Goal: Transaction & Acquisition: Book appointment/travel/reservation

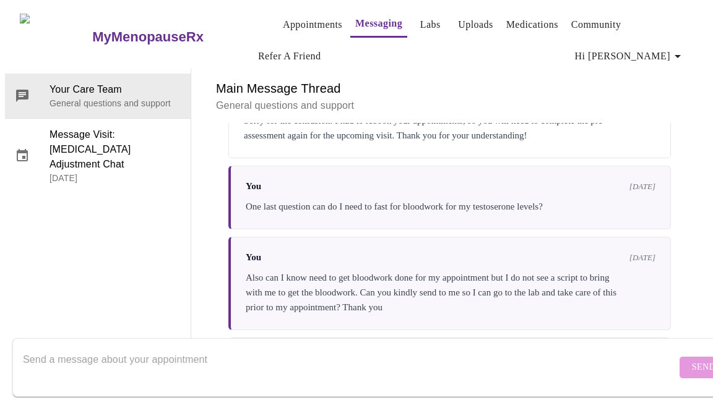
scroll to position [5493, 0]
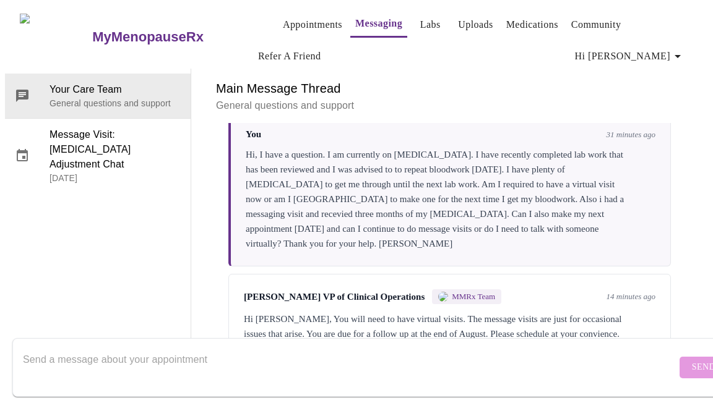
click at [176, 348] on textarea "Send a message about your appointment" at bounding box center [349, 368] width 653 height 40
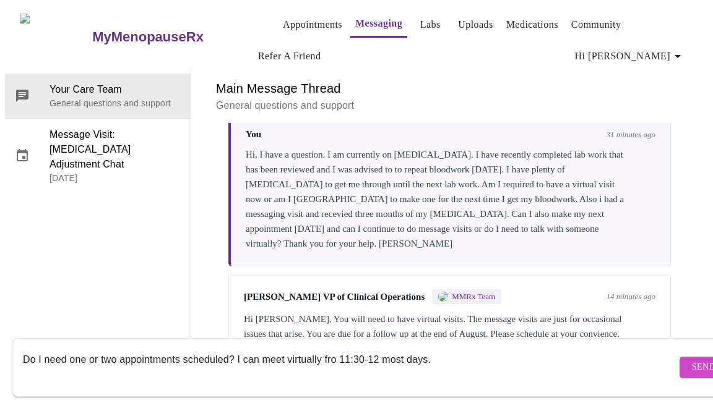
type textarea "Do I need one or two appointments scheduled? I can meet virtually fro 11:30-12 …"
click at [691, 360] on span "Send" at bounding box center [703, 367] width 24 height 15
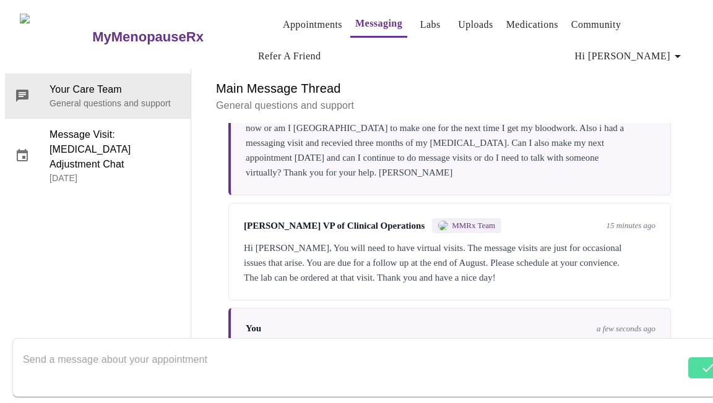
scroll to position [5416, 0]
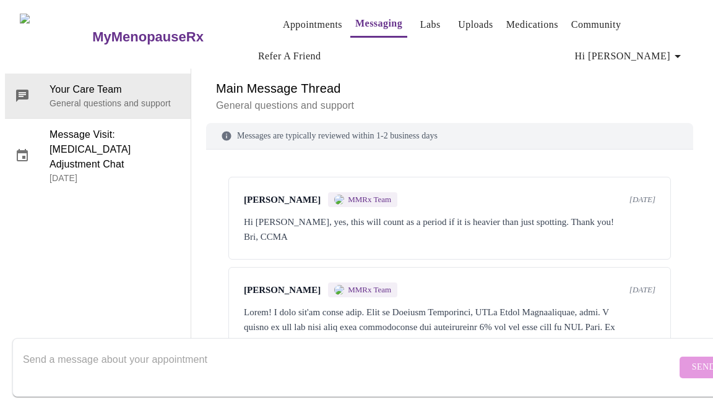
scroll to position [5449, 0]
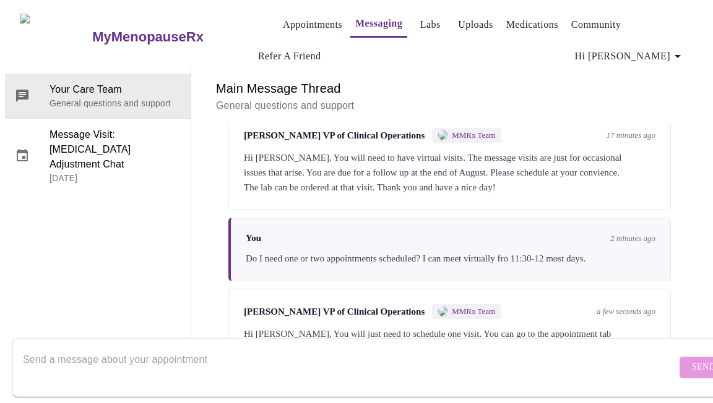
click at [227, 356] on textarea "Send a message about your appointment" at bounding box center [349, 368] width 653 height 40
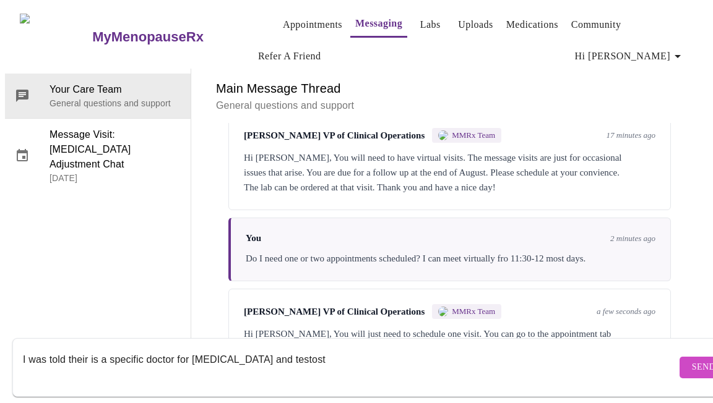
scroll to position [5268, 0]
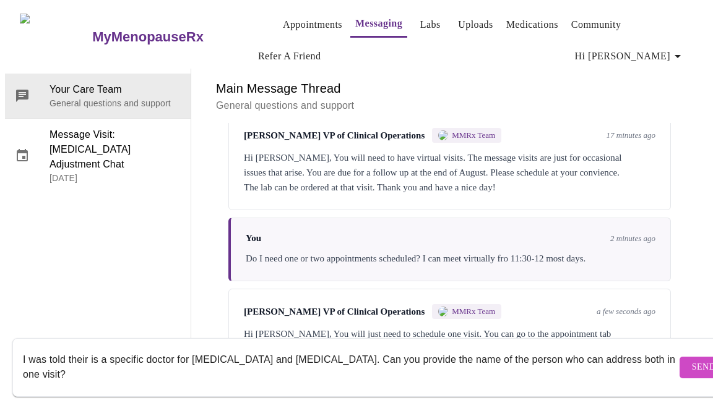
click at [84, 348] on textarea "I was told their is a specific doctor for [MEDICAL_DATA] and [MEDICAL_DATA]. Ca…" at bounding box center [349, 368] width 653 height 40
click at [89, 349] on textarea "I was told their is a specific doctor for [MEDICAL_DATA] and [MEDICAL_DATA]. Ca…" at bounding box center [349, 368] width 653 height 40
type textarea "I was told there is a specific doctor for [MEDICAL_DATA] and [MEDICAL_DATA]. Ca…"
click at [691, 360] on span "Send" at bounding box center [703, 367] width 24 height 15
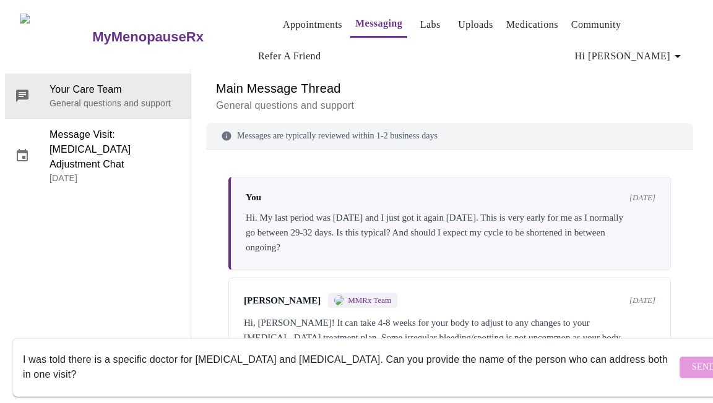
scroll to position [0, 0]
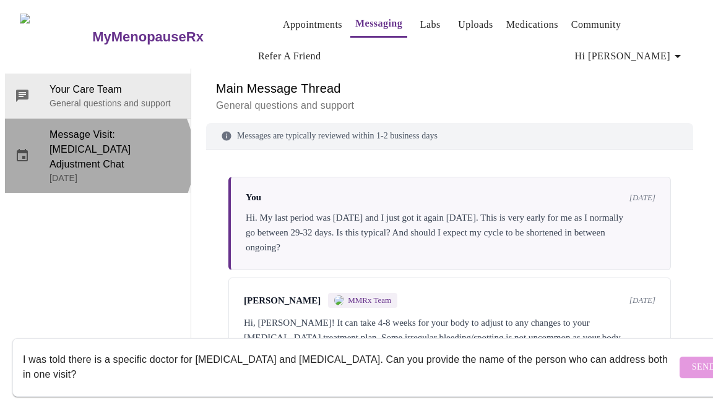
click at [88, 172] on p "[DATE]" at bounding box center [114, 178] width 131 height 12
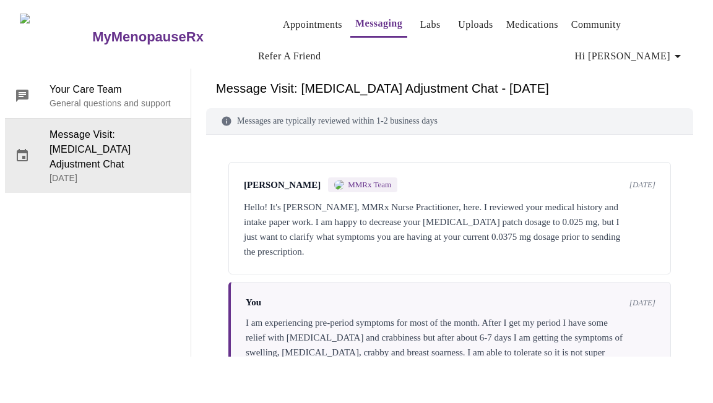
click at [301, 22] on link "Appointments" at bounding box center [312, 24] width 59 height 17
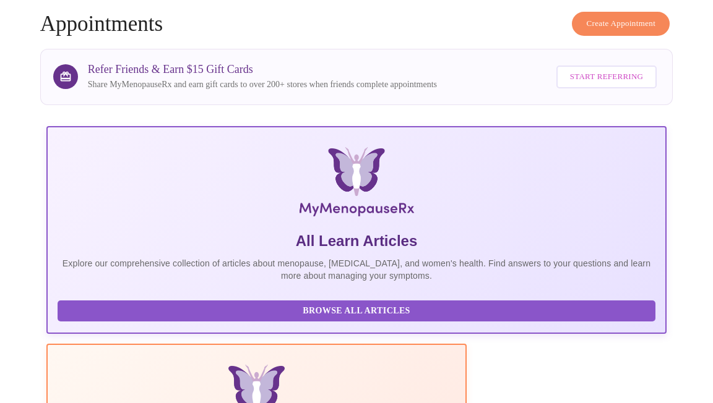
scroll to position [70, 0]
click at [609, 16] on span "Create Appointment" at bounding box center [620, 23] width 69 height 14
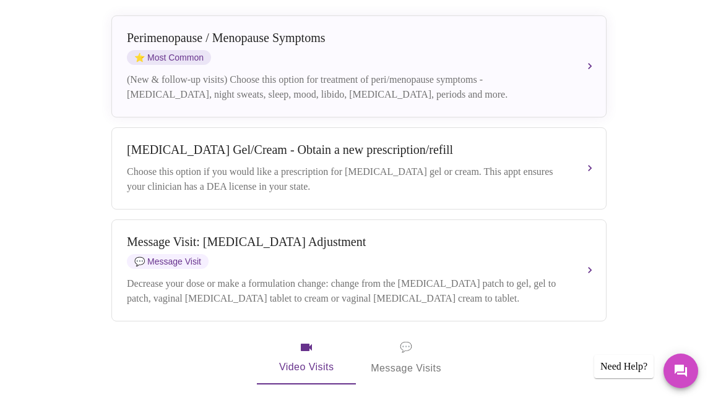
scroll to position [309, 0]
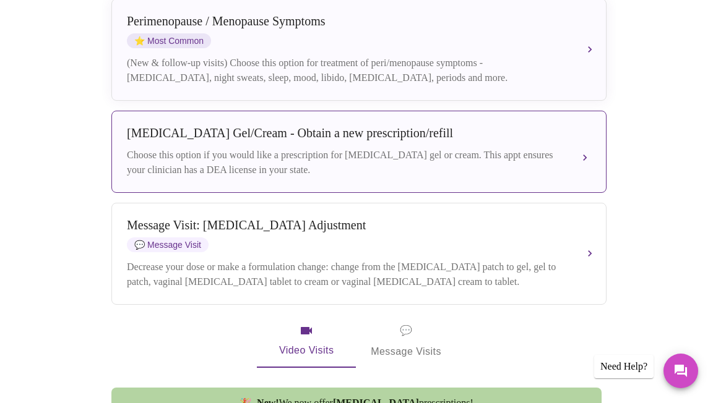
click at [270, 126] on div "[MEDICAL_DATA] Gel/Cream - Obtain a new prescription/refill" at bounding box center [346, 133] width 439 height 14
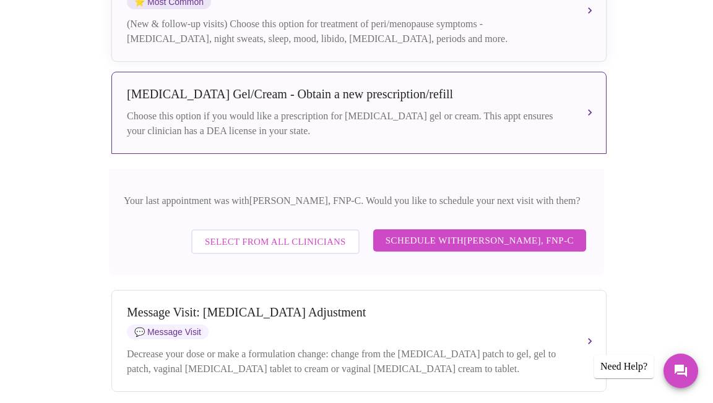
scroll to position [349, 0]
click at [289, 233] on span "Select from All Clinicians" at bounding box center [275, 241] width 141 height 16
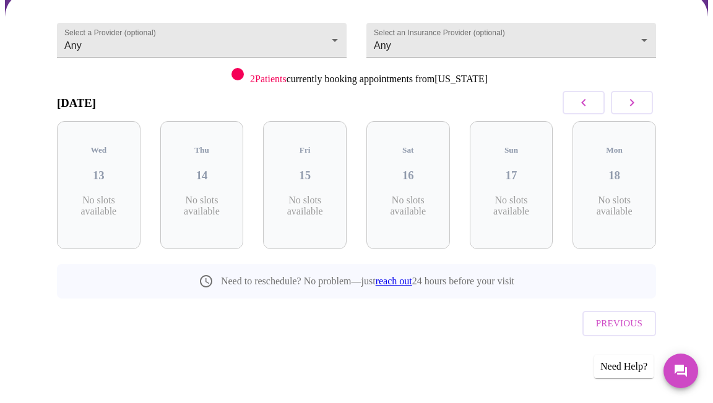
scroll to position [99, 0]
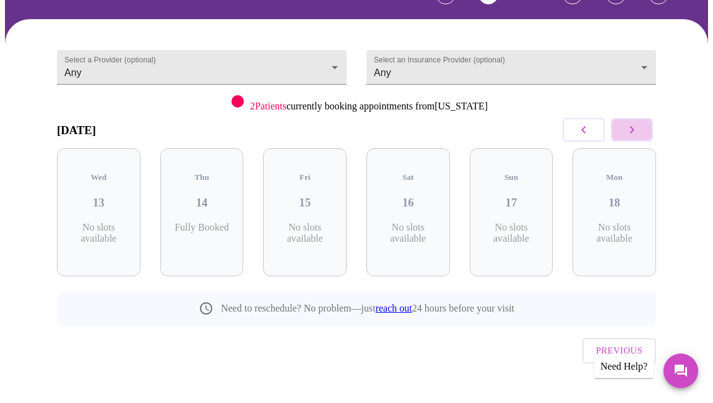
click at [634, 130] on icon "button" at bounding box center [631, 129] width 15 height 15
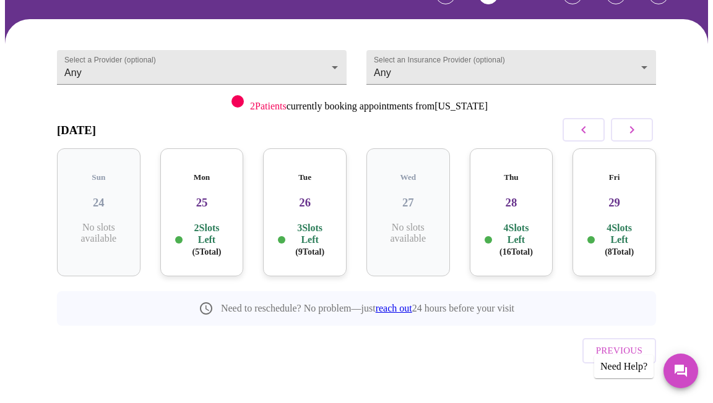
click at [284, 202] on div "Tue 26 3 Slots Left ( 9 Total)" at bounding box center [304, 212] width 83 height 128
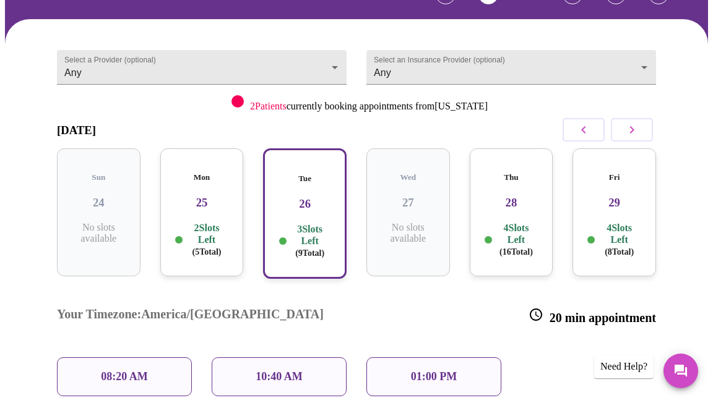
click at [203, 222] on p "2 Slots Left ( 5 Total)" at bounding box center [207, 240] width 44 height 36
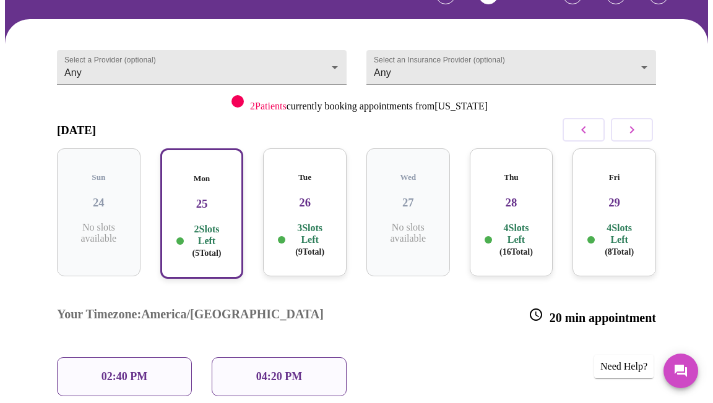
click at [279, 370] on p "04:20 PM" at bounding box center [279, 376] width 46 height 13
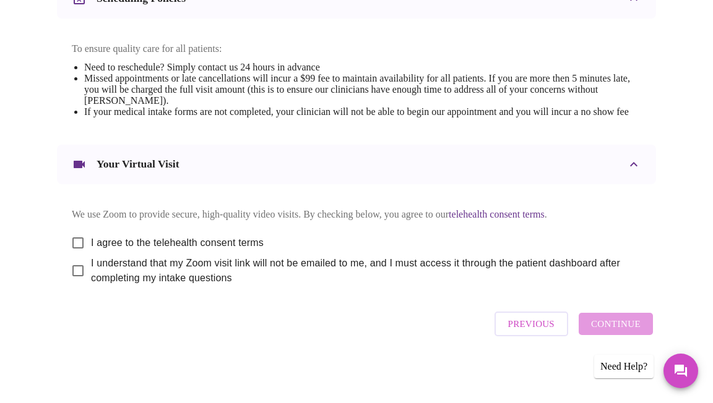
scroll to position [555, 0]
click at [78, 243] on input "I agree to the telehealth consent terms" at bounding box center [78, 243] width 26 height 26
checkbox input "true"
click at [76, 278] on input "I understand that my Zoom visit link will not be emailed to me, and I must acce…" at bounding box center [78, 271] width 26 height 26
checkbox input "true"
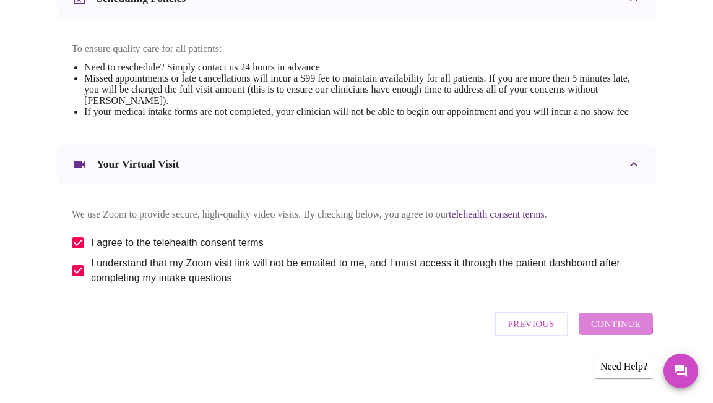
click at [616, 328] on span "Continue" at bounding box center [615, 324] width 49 height 16
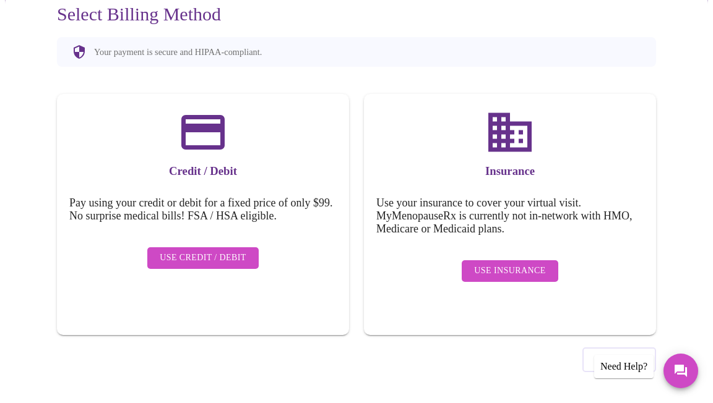
click at [508, 263] on span "Use Insurance" at bounding box center [509, 270] width 71 height 15
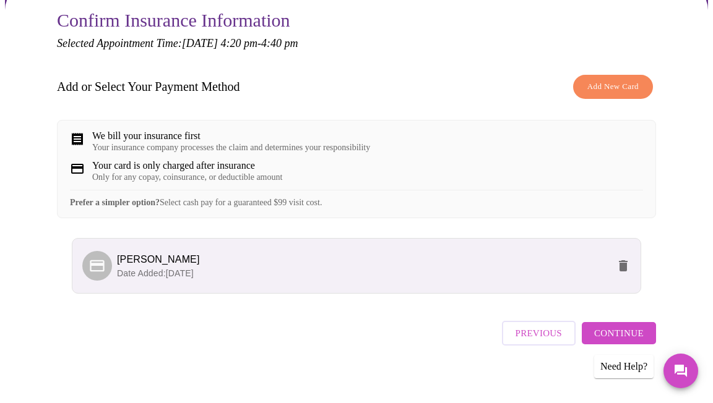
scroll to position [150, 0]
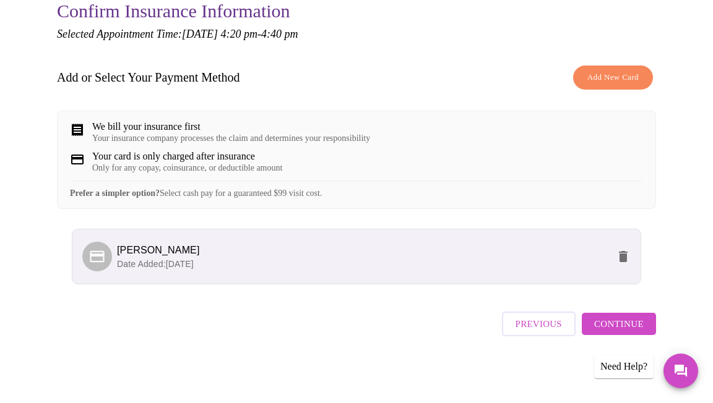
click at [603, 325] on span "Continue" at bounding box center [618, 324] width 49 height 16
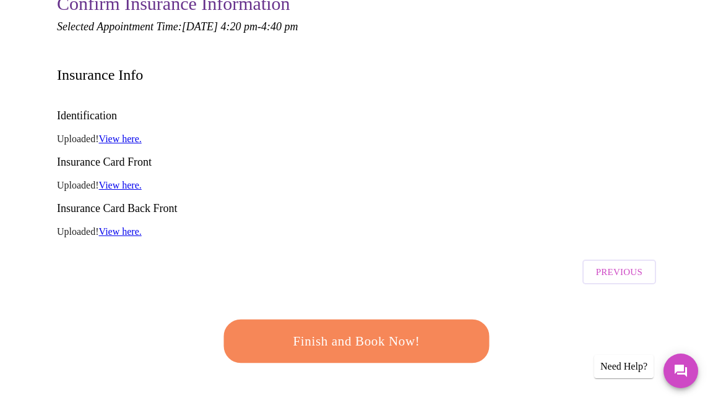
scroll to position [234, 0]
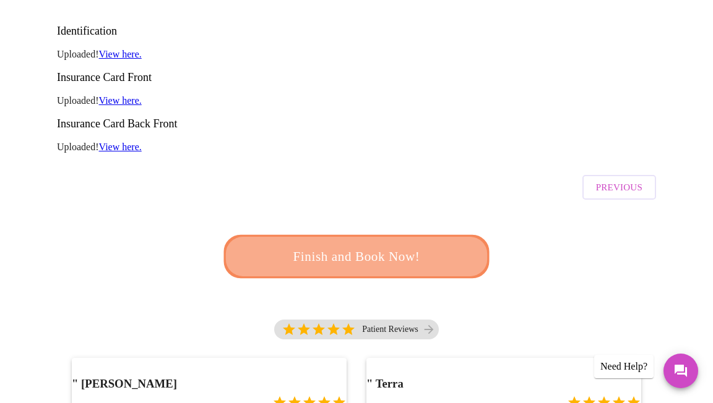
click at [356, 246] on span "Finish and Book Now!" at bounding box center [356, 257] width 229 height 23
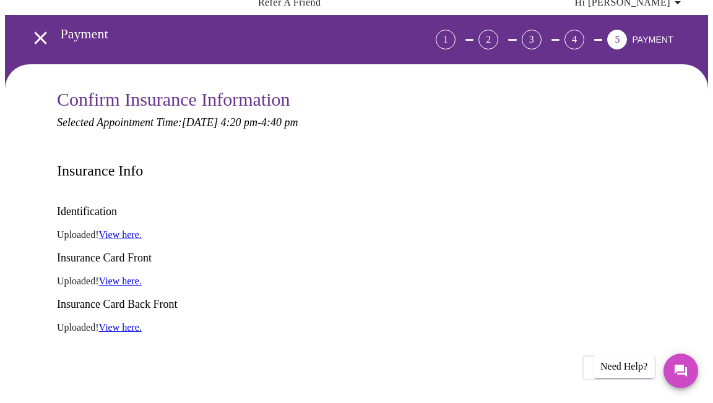
scroll to position [0, 0]
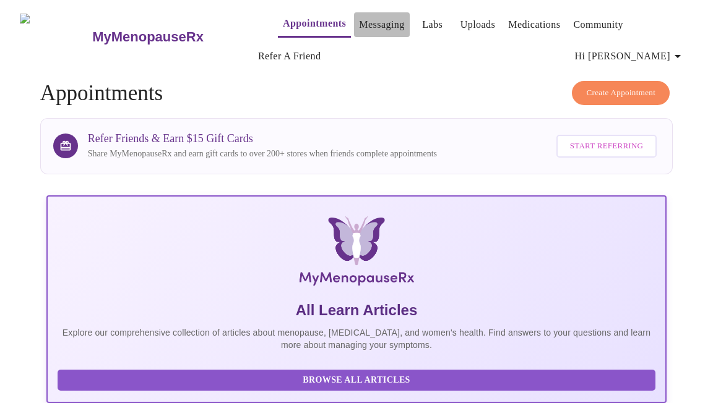
click at [359, 22] on link "Messaging" at bounding box center [381, 24] width 45 height 17
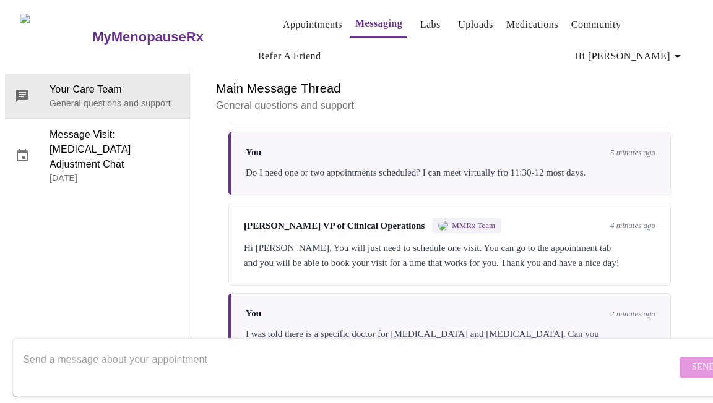
scroll to position [5446, 0]
click at [157, 348] on textarea "Send a message about your appointment" at bounding box center [349, 368] width 653 height 40
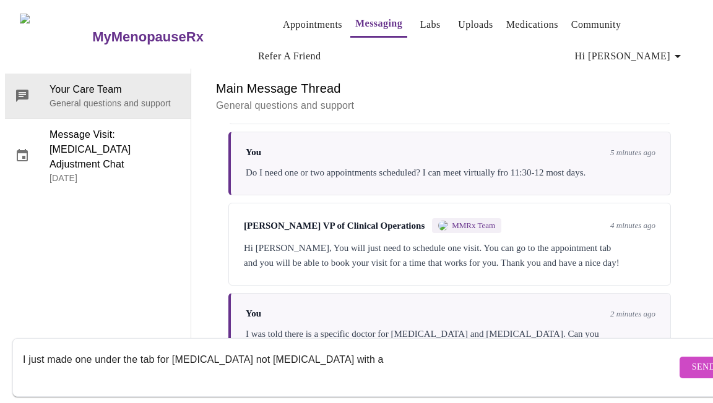
click at [323, 351] on textarea "I just made one under the tab for [MEDICAL_DATA] not [MEDICAL_DATA] with a" at bounding box center [349, 368] width 653 height 40
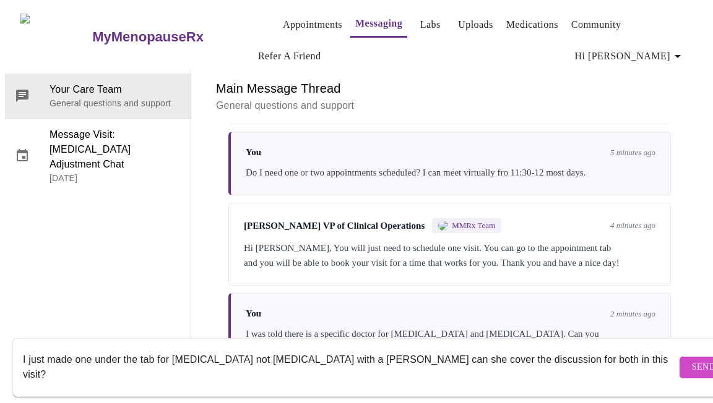
type textarea "I just made one under the tab for [MEDICAL_DATA] not [MEDICAL_DATA] with a [PER…"
click at [691, 360] on span "Send" at bounding box center [703, 367] width 24 height 15
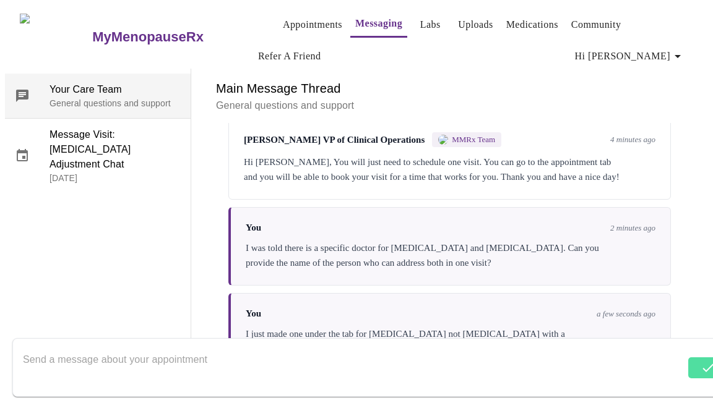
scroll to position [5131, 0]
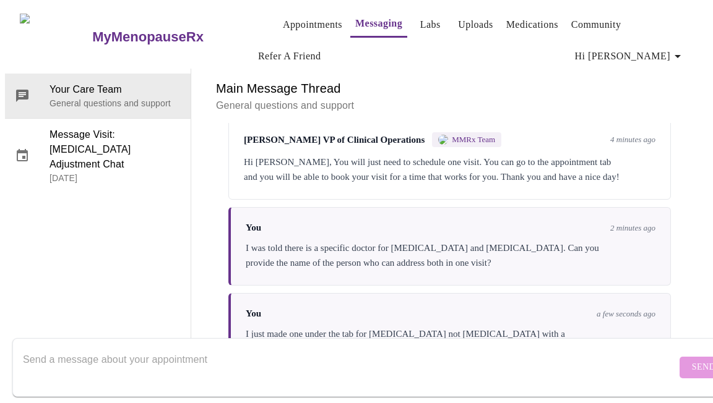
scroll to position [5131, 0]
